Goal: Information Seeking & Learning: Learn about a topic

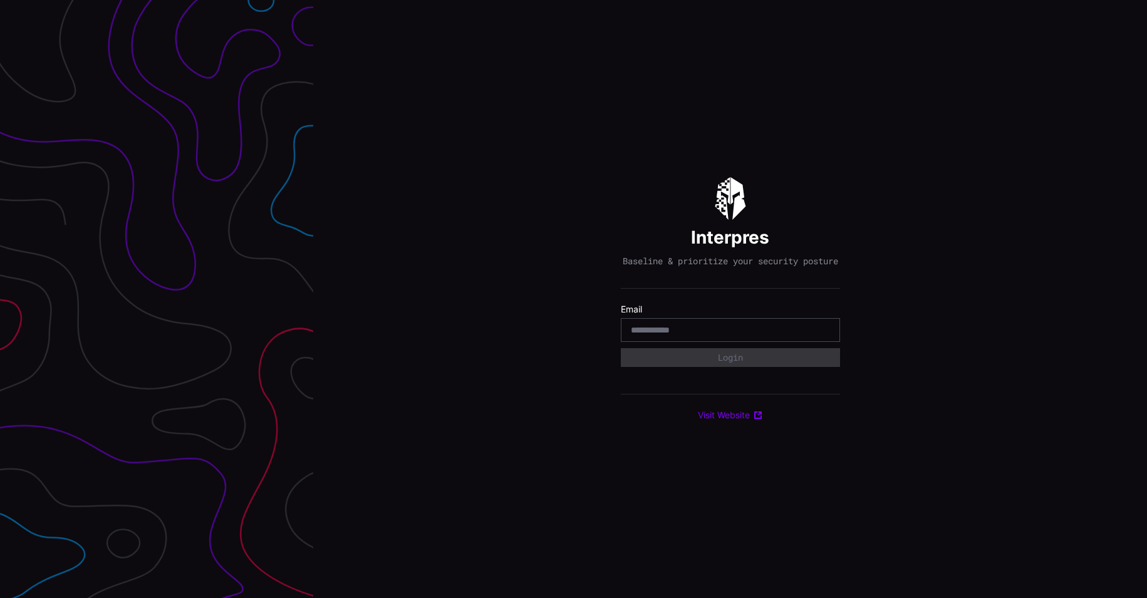
click at [700, 327] on div at bounding box center [730, 330] width 219 height 24
click at [697, 336] on input "email" at bounding box center [730, 329] width 199 height 11
type input "**********"
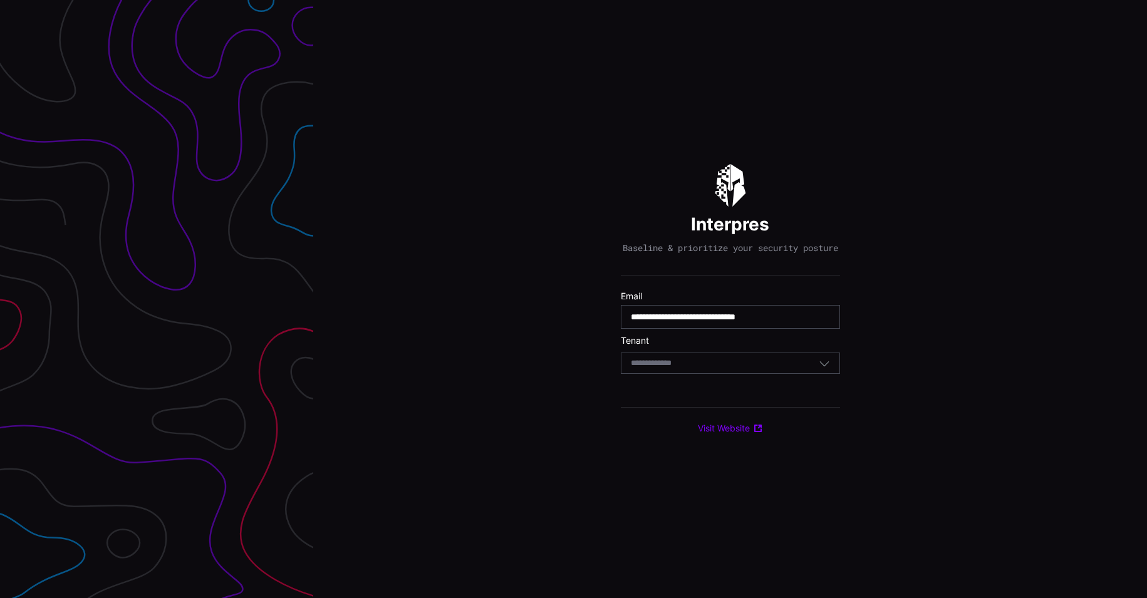
click at [700, 369] on div "Select Tenant" at bounding box center [725, 363] width 188 height 11
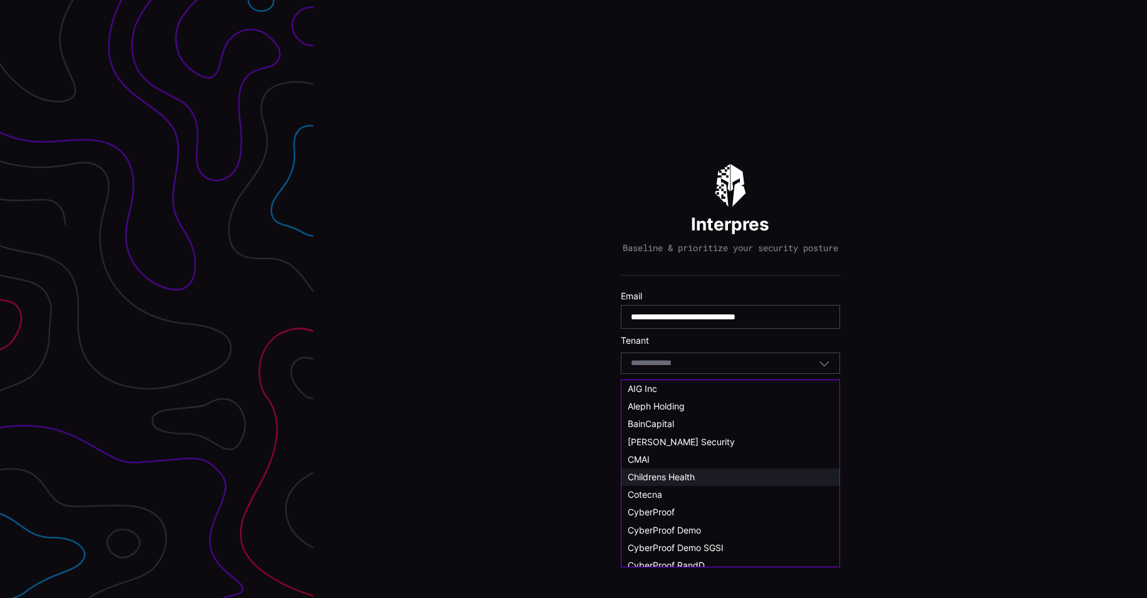
click at [668, 470] on div "Childrens Health" at bounding box center [730, 478] width 218 height 18
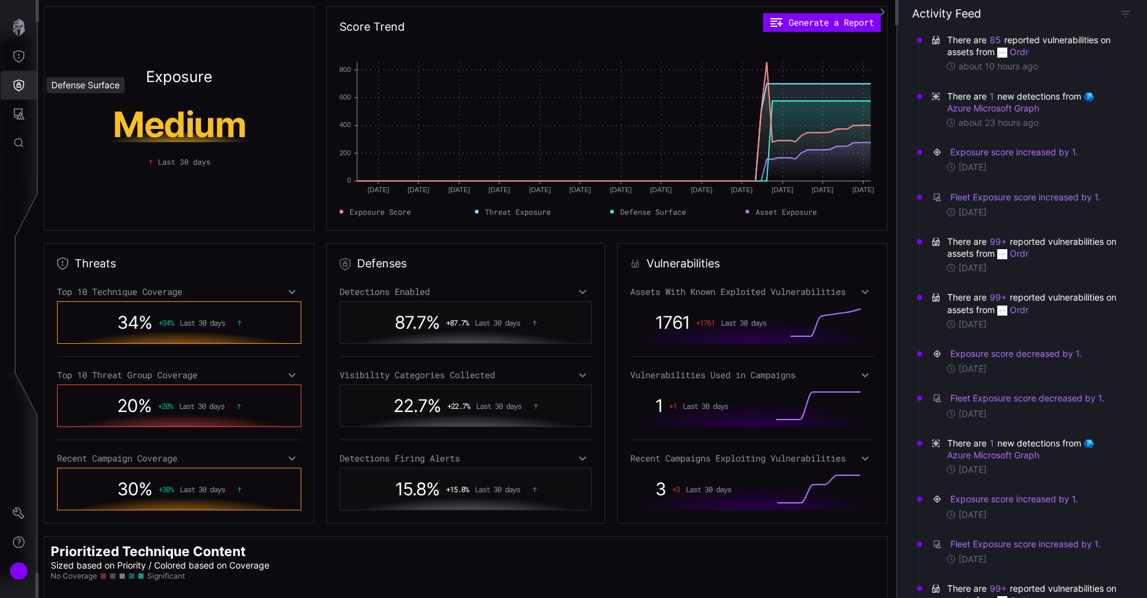
click at [19, 87] on icon "Defense Surface" at bounding box center [19, 86] width 11 height 12
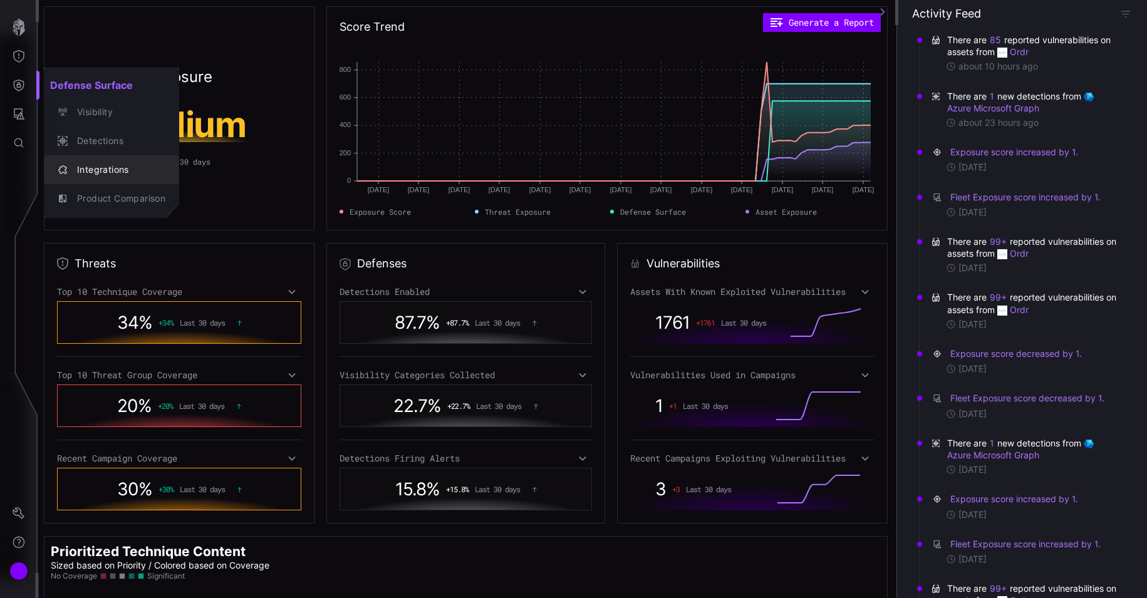
click at [124, 168] on div "Integrations" at bounding box center [118, 170] width 95 height 16
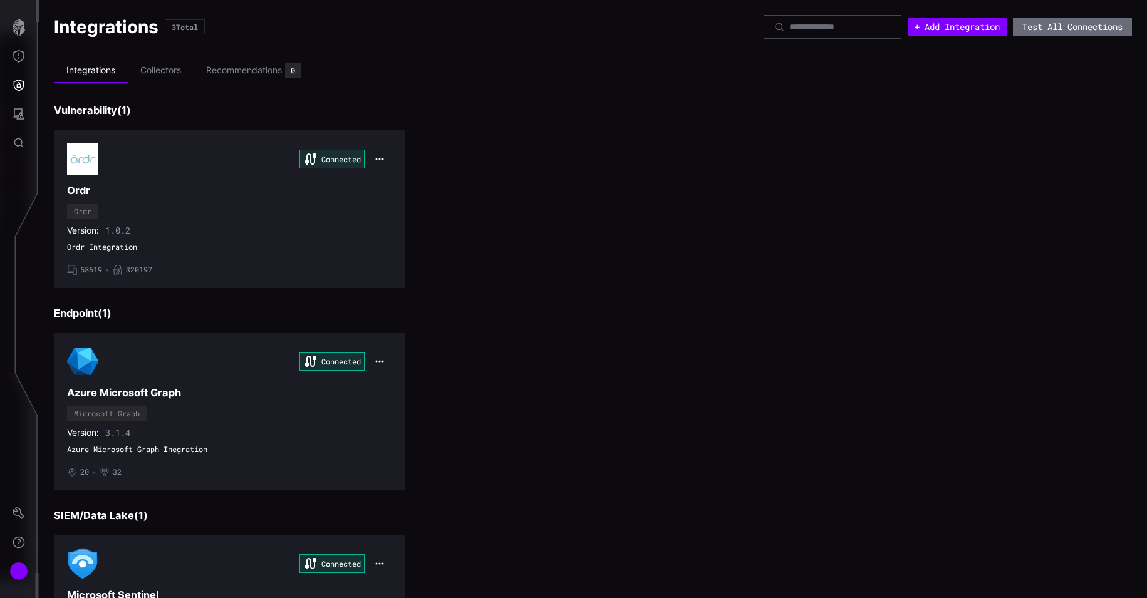
scroll to position [128, 0]
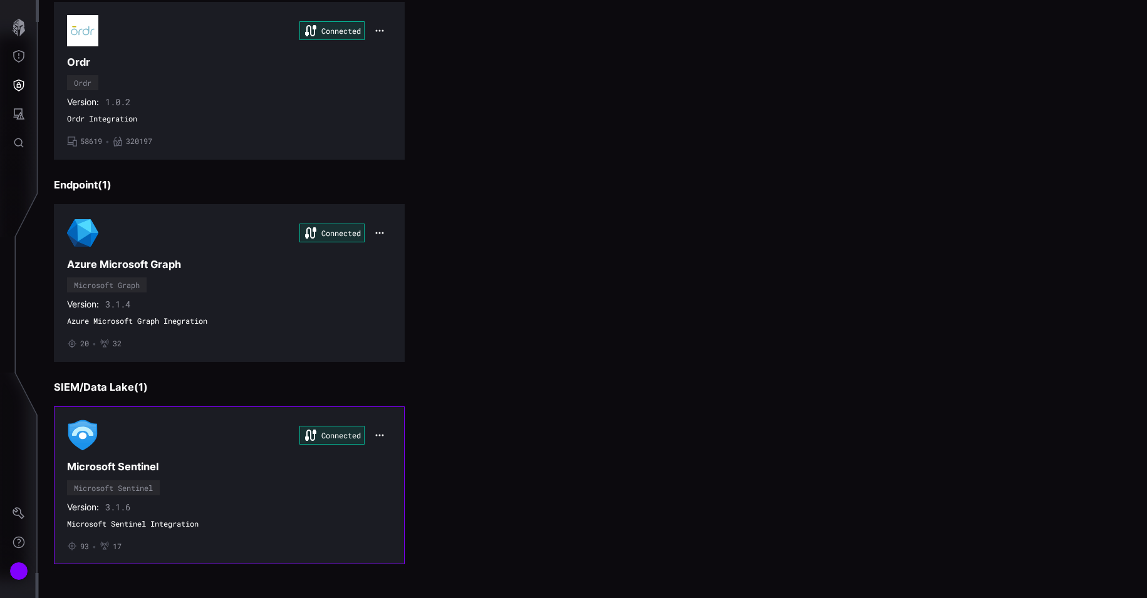
click at [221, 470] on h3 "Microsoft Sentinel" at bounding box center [229, 466] width 324 height 13
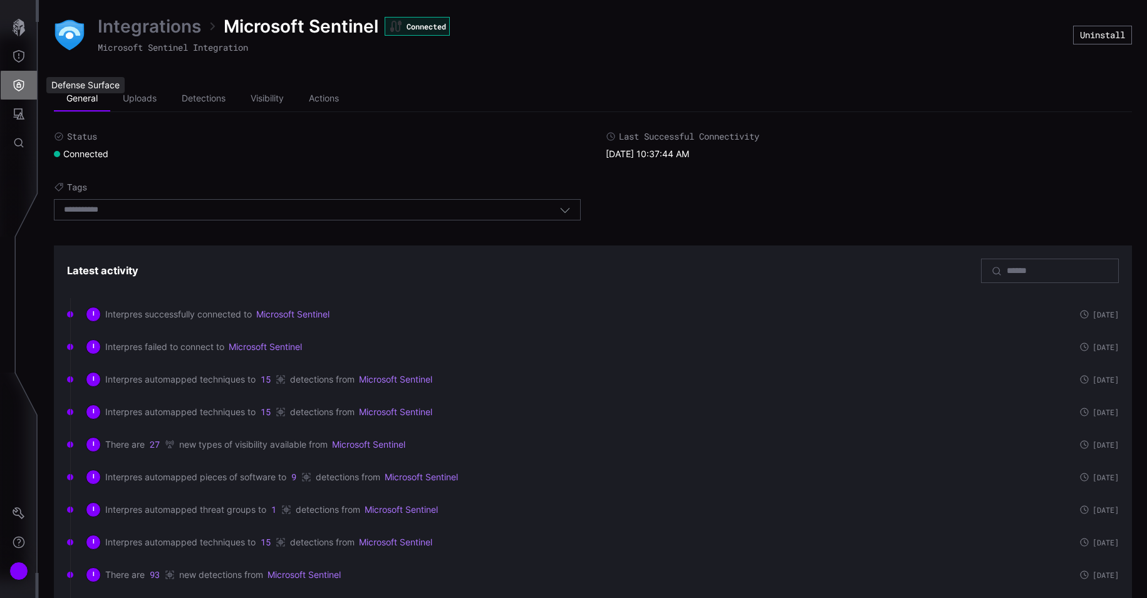
click at [6, 88] on button "Defense Surface" at bounding box center [19, 85] width 36 height 29
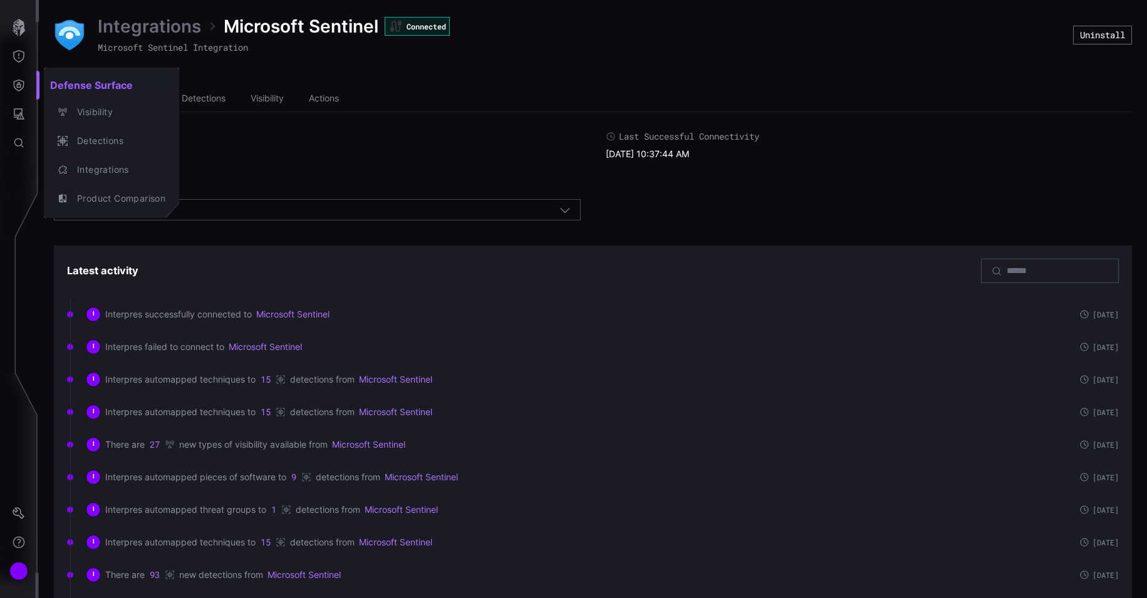
click at [17, 30] on div at bounding box center [573, 299] width 1147 height 598
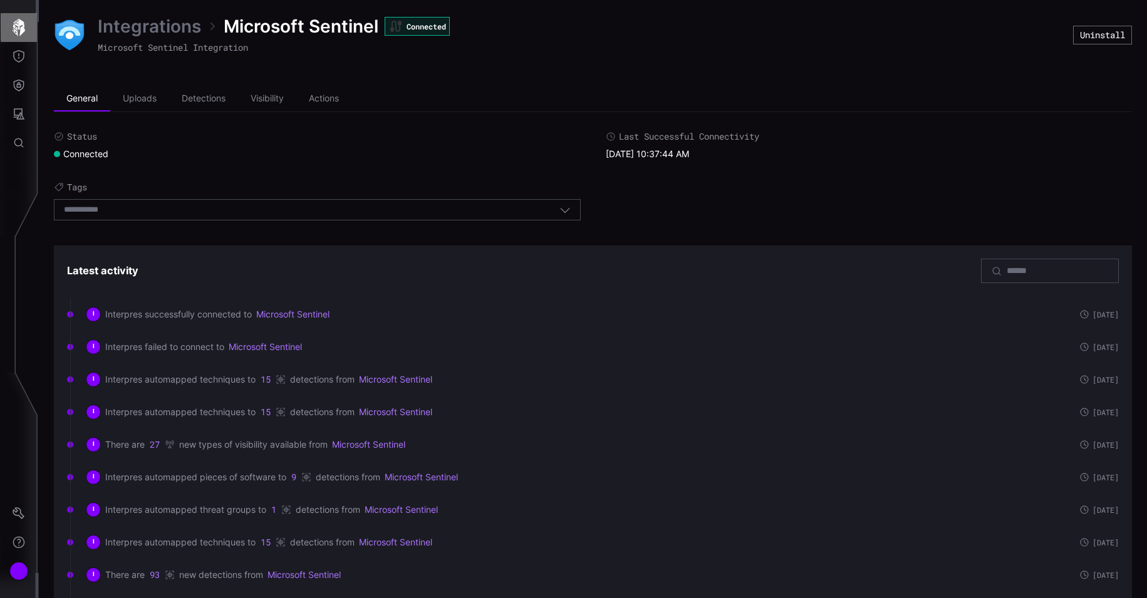
click at [17, 27] on icon "button" at bounding box center [19, 28] width 18 height 18
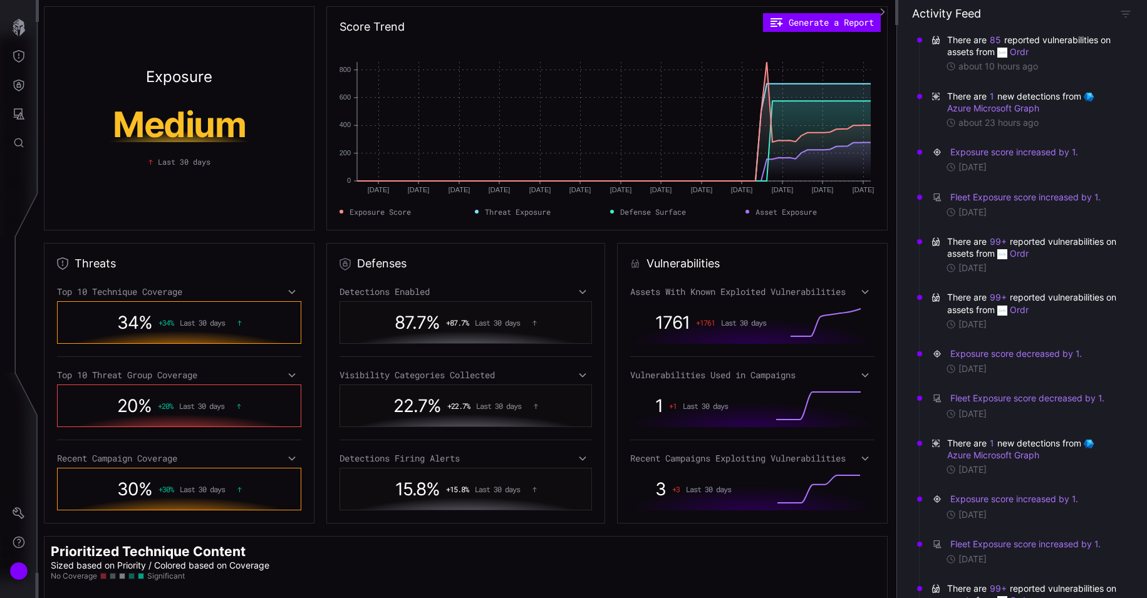
click at [287, 373] on icon at bounding box center [291, 375] width 9 height 10
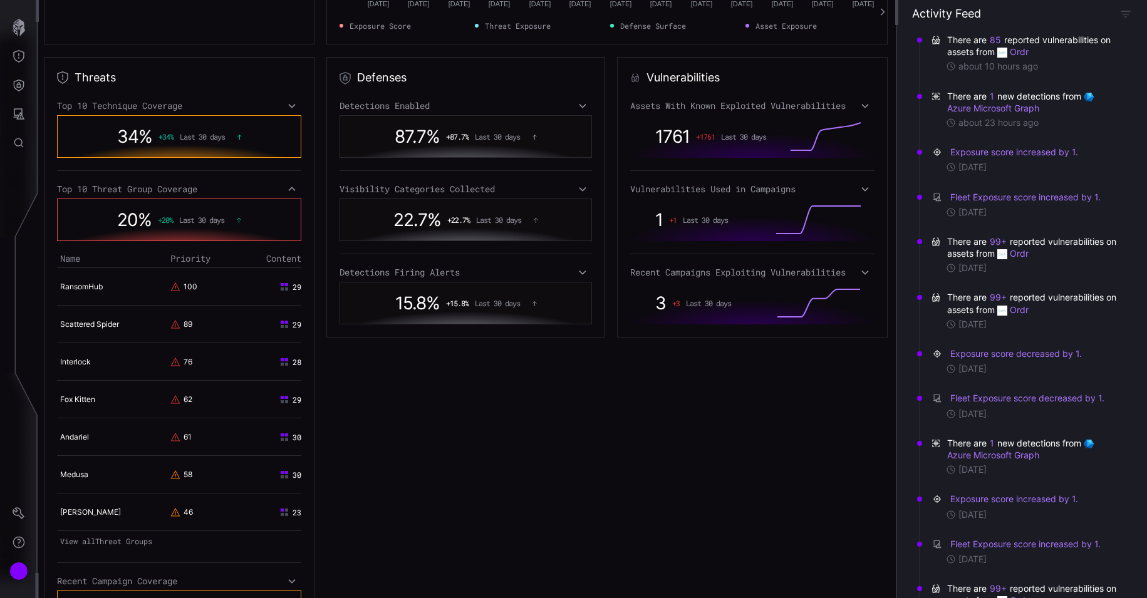
scroll to position [188, 0]
